Goal: Task Accomplishment & Management: Use online tool/utility

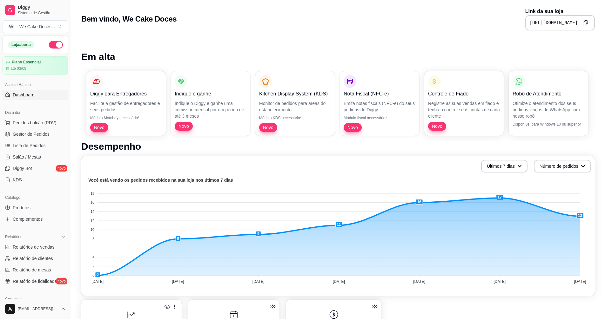
click at [56, 230] on div "Relatórios Relatórios de vendas Relatório de clientes Relatório de mesas Relató…" at bounding box center [35, 260] width 71 height 60
click at [45, 130] on link "Gestor de Pedidos" at bounding box center [36, 134] width 66 height 10
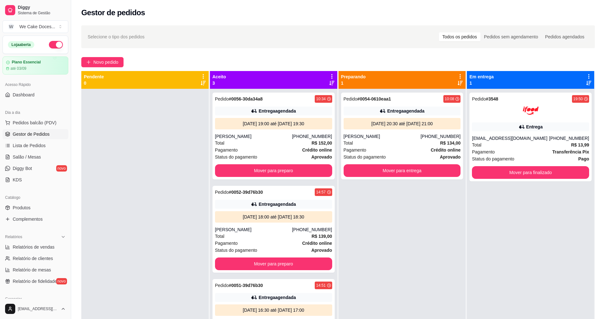
click at [45, 130] on link "Gestor de Pedidos" at bounding box center [36, 134] width 66 height 10
click at [295, 182] on div "Pedido # 0056-30da34a8 10:34 Entrega agendada [DATE] 19:00 até [DATE] 19:30 [PE…" at bounding box center [273, 248] width 127 height 319
click at [298, 184] on div "Pedido # 0056-30da34a8 10:34 Entrega agendada [DATE] 19:00 até [DATE] 19:30 [PE…" at bounding box center [273, 248] width 127 height 319
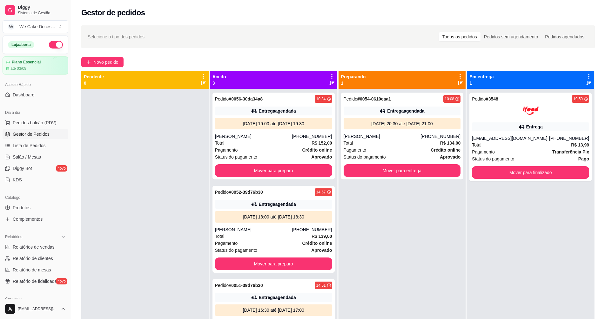
click at [449, 198] on div "Pedido # 0054-0610eaa1 10:08 Entrega agendada [DATE] 20:30 até [DATE] 21:00 Mar…" at bounding box center [401, 248] width 127 height 319
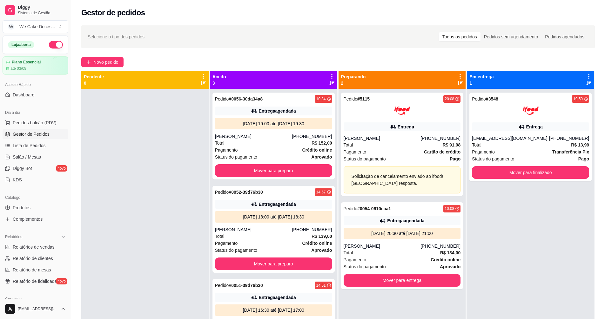
click at [133, 229] on div at bounding box center [144, 248] width 127 height 319
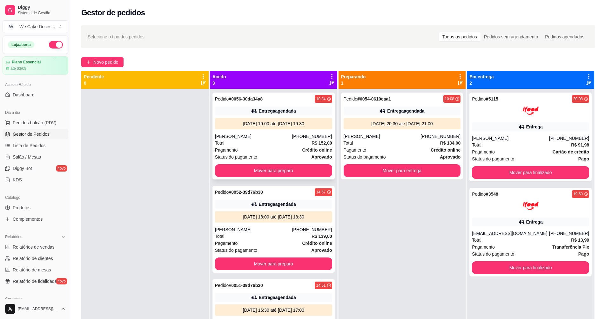
click at [235, 124] on div "[DATE] 19:00 até [DATE] 19:30" at bounding box center [274, 124] width 112 height 6
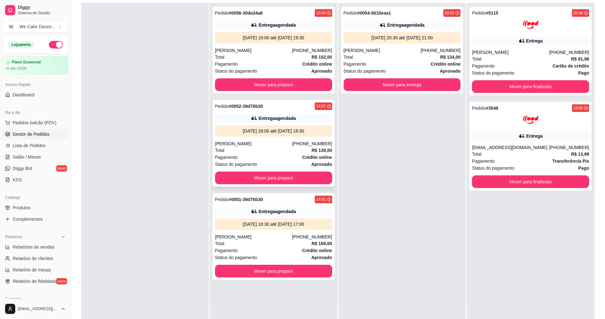
scroll to position [97, 0]
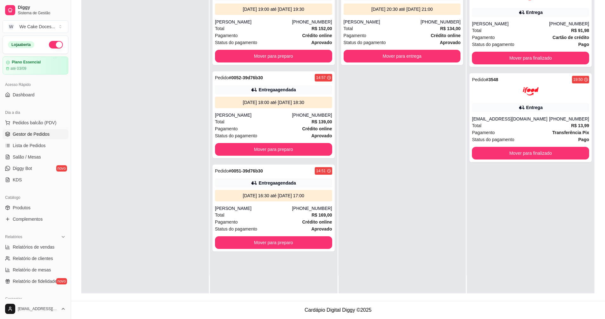
click at [171, 258] on div at bounding box center [144, 133] width 127 height 319
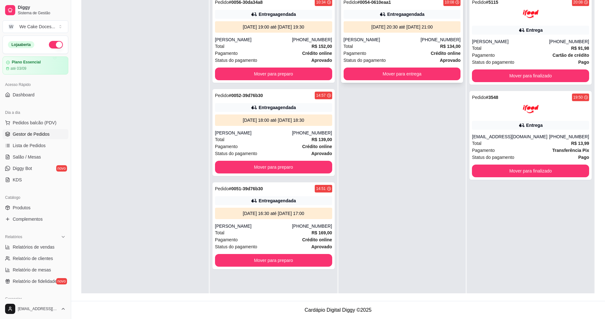
click at [399, 37] on div "[PERSON_NAME]" at bounding box center [382, 40] width 77 height 6
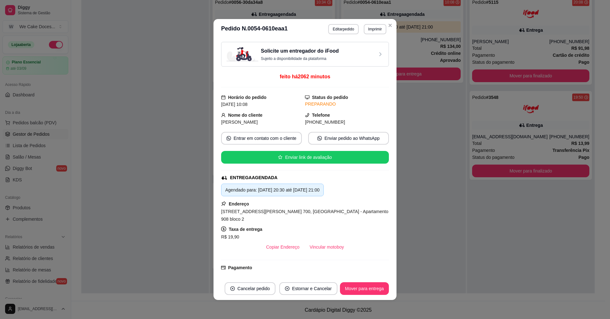
click at [372, 58] on div "Solicite um entregador do iFood Sujeito a disponibilidade da plataforma" at bounding box center [304, 54] width 157 height 14
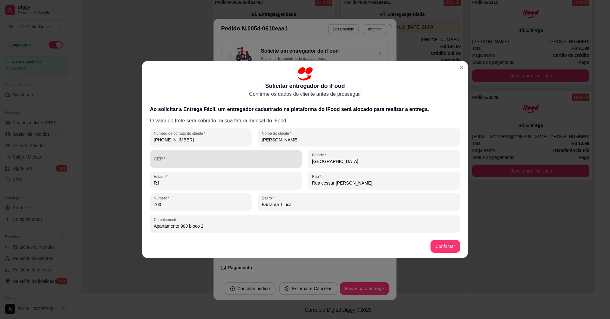
click at [190, 165] on div at bounding box center [226, 159] width 144 height 13
paste input "22793-329"
type input "22793-329"
type input "[GEOGRAPHIC_DATA]"
type input "Rua [PERSON_NAME]"
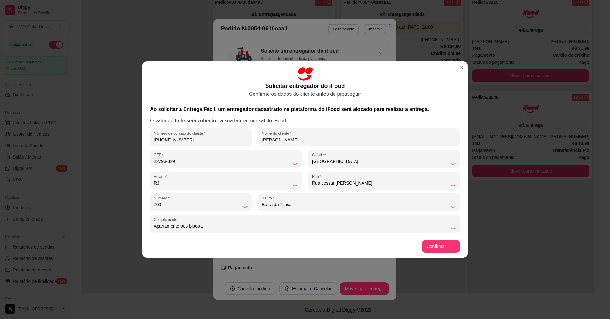
type input "Barra da Tijuca"
type input "22793-329"
click at [431, 121] on p "O valor do frete será cobrado na sua fatura mensal do iFood." at bounding box center [305, 121] width 310 height 8
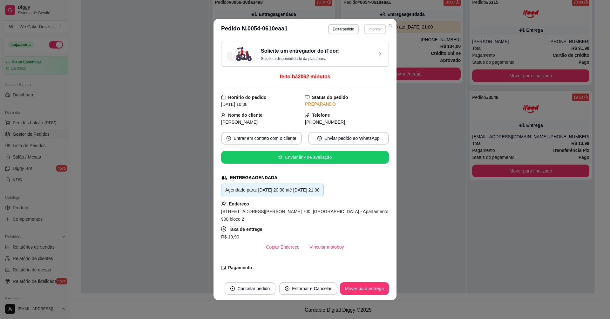
click at [366, 26] on button "Imprimir" at bounding box center [375, 29] width 22 height 10
click at [359, 62] on button "IMPRESSORA" at bounding box center [361, 64] width 44 height 10
click at [332, 54] on h3 "Solicite um entregador do iFood" at bounding box center [300, 51] width 78 height 8
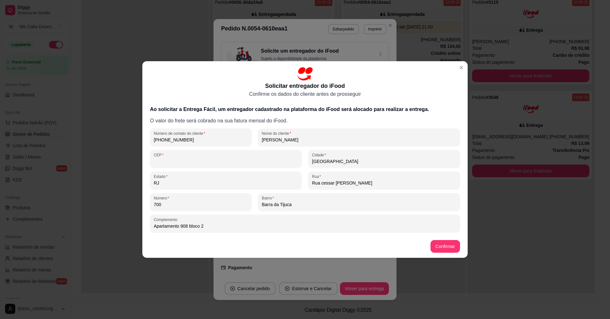
click at [164, 158] on input "CEP" at bounding box center [226, 161] width 144 height 6
paste input "22793-329"
type input "22793-329"
type input "[GEOGRAPHIC_DATA]"
type input "Rua [PERSON_NAME]"
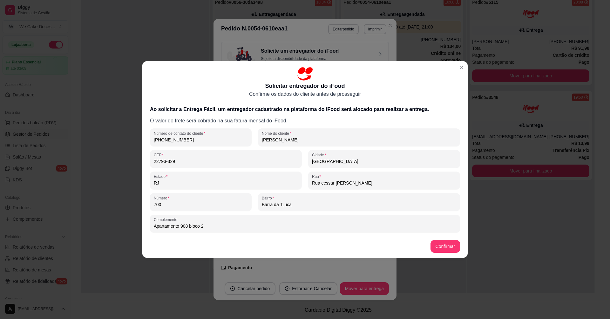
type input "Barra da Tijuca"
type input "22793-329"
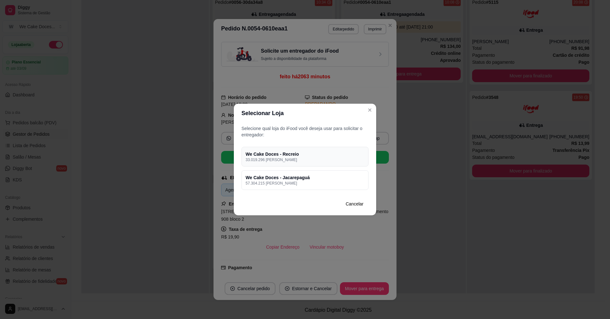
click at [326, 158] on p "33.019.296 [PERSON_NAME]" at bounding box center [304, 159] width 119 height 5
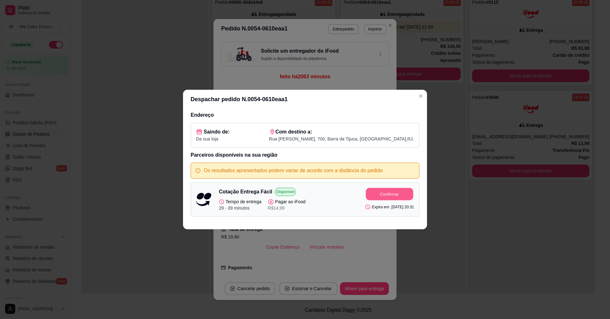
click at [380, 194] on button "Confirmar" at bounding box center [389, 194] width 47 height 12
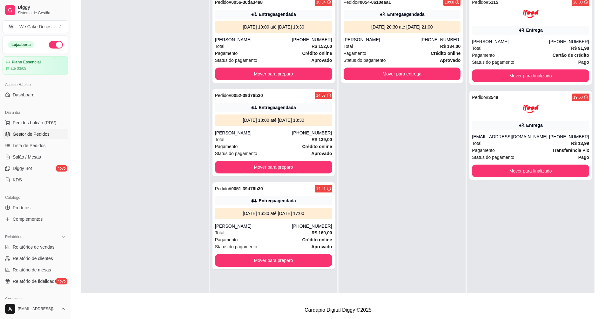
click at [181, 85] on div at bounding box center [144, 151] width 127 height 319
